Goal: Transaction & Acquisition: Purchase product/service

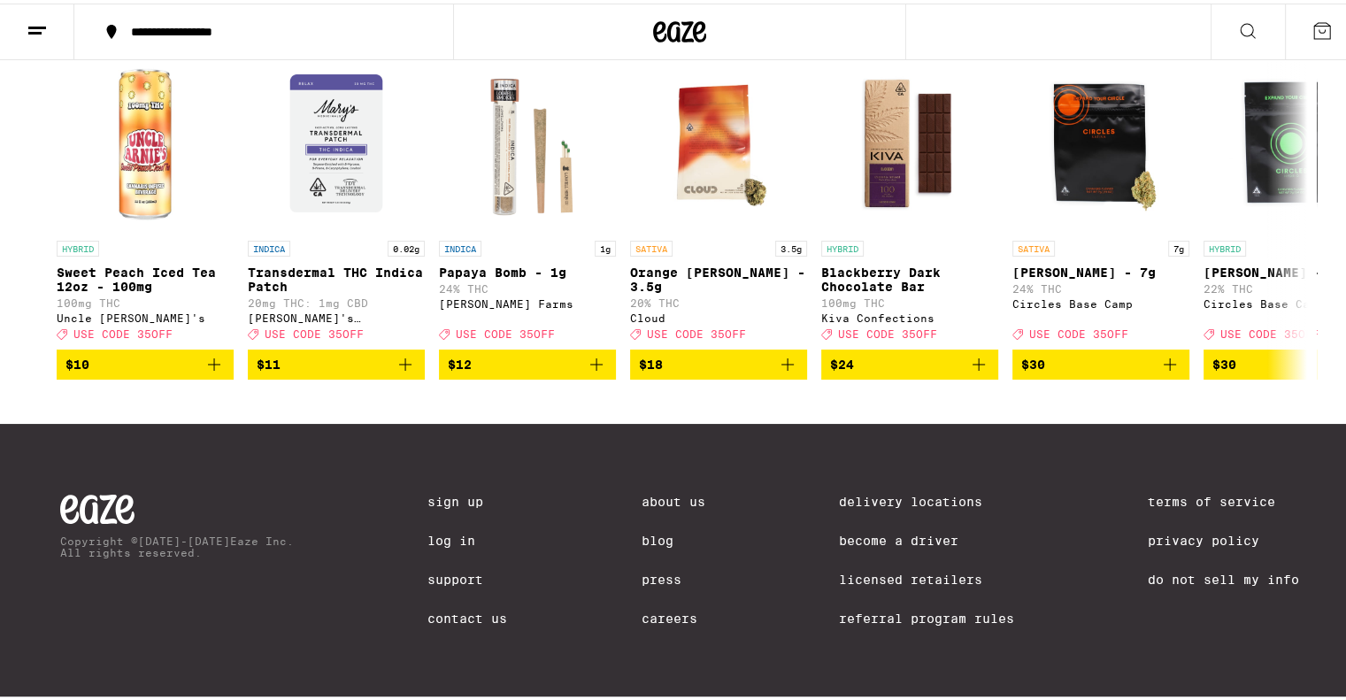
click at [458, 531] on link "Log In" at bounding box center [467, 537] width 80 height 14
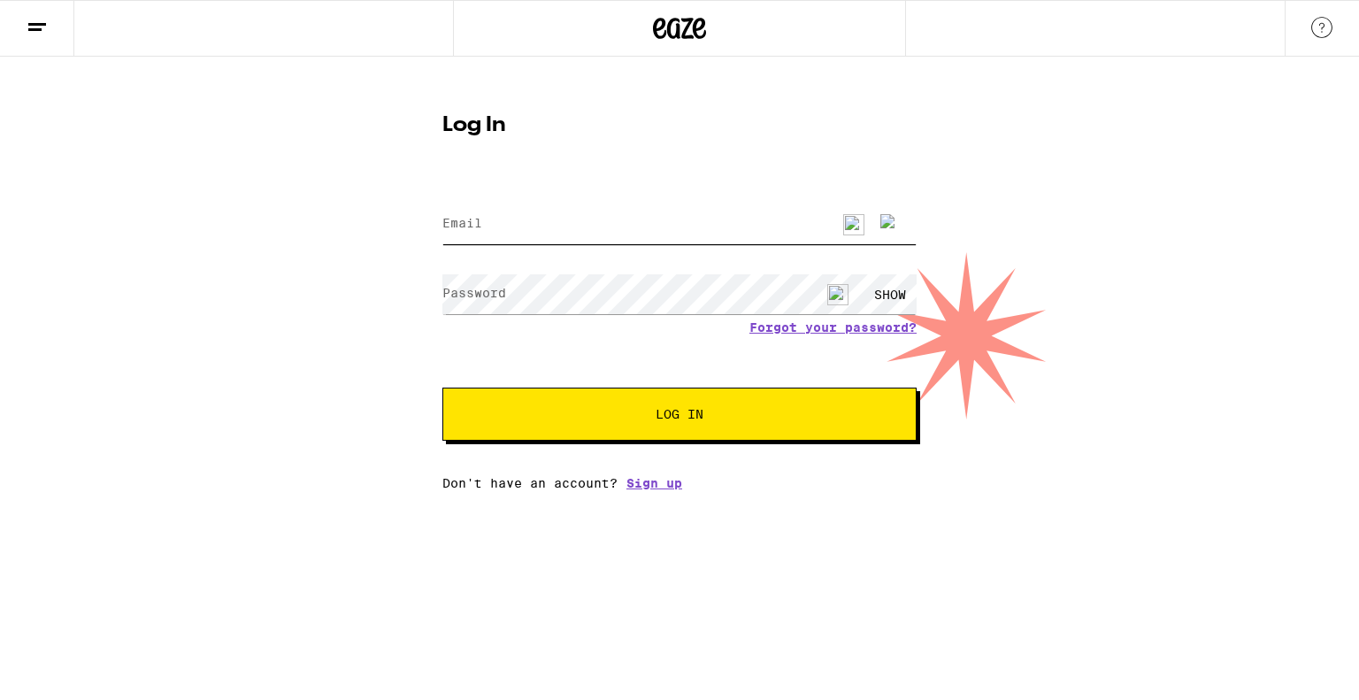
type input "[EMAIL_ADDRESS][DOMAIN_NAME]"
click at [779, 425] on button "Log In" at bounding box center [679, 414] width 474 height 53
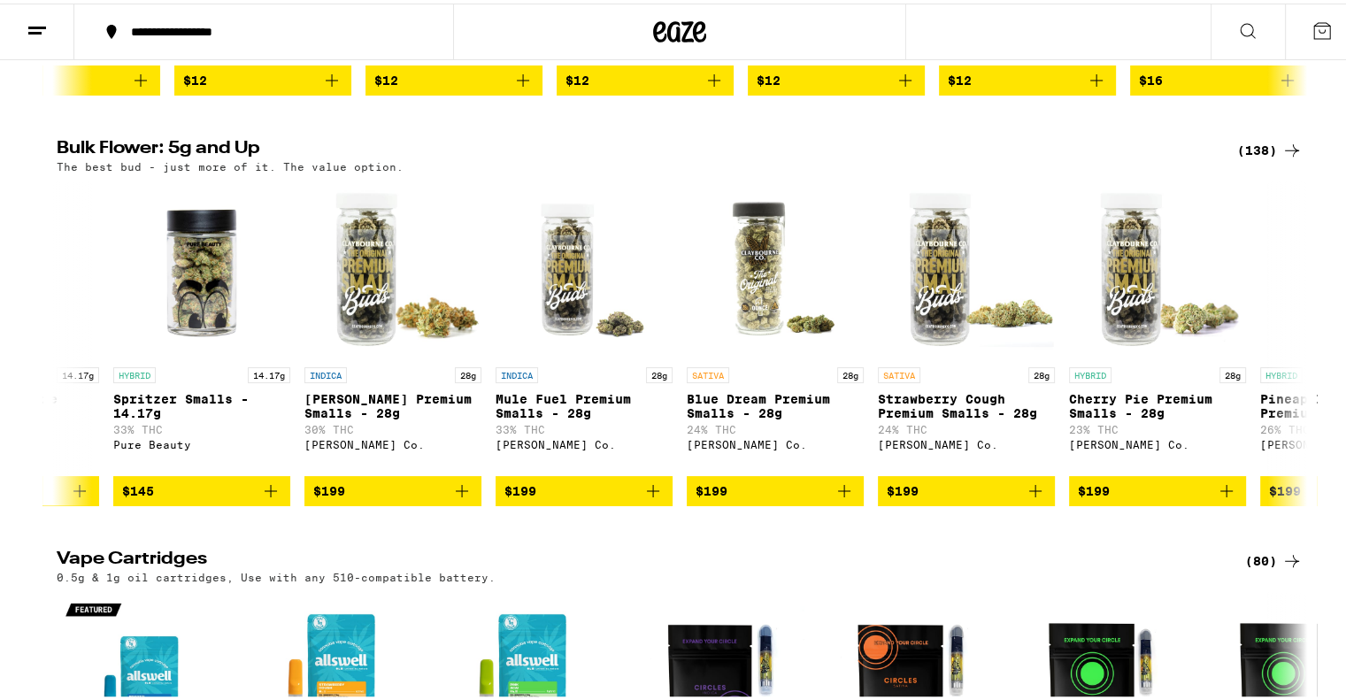
scroll to position [0, 25126]
